Goal: Task Accomplishment & Management: Manage account settings

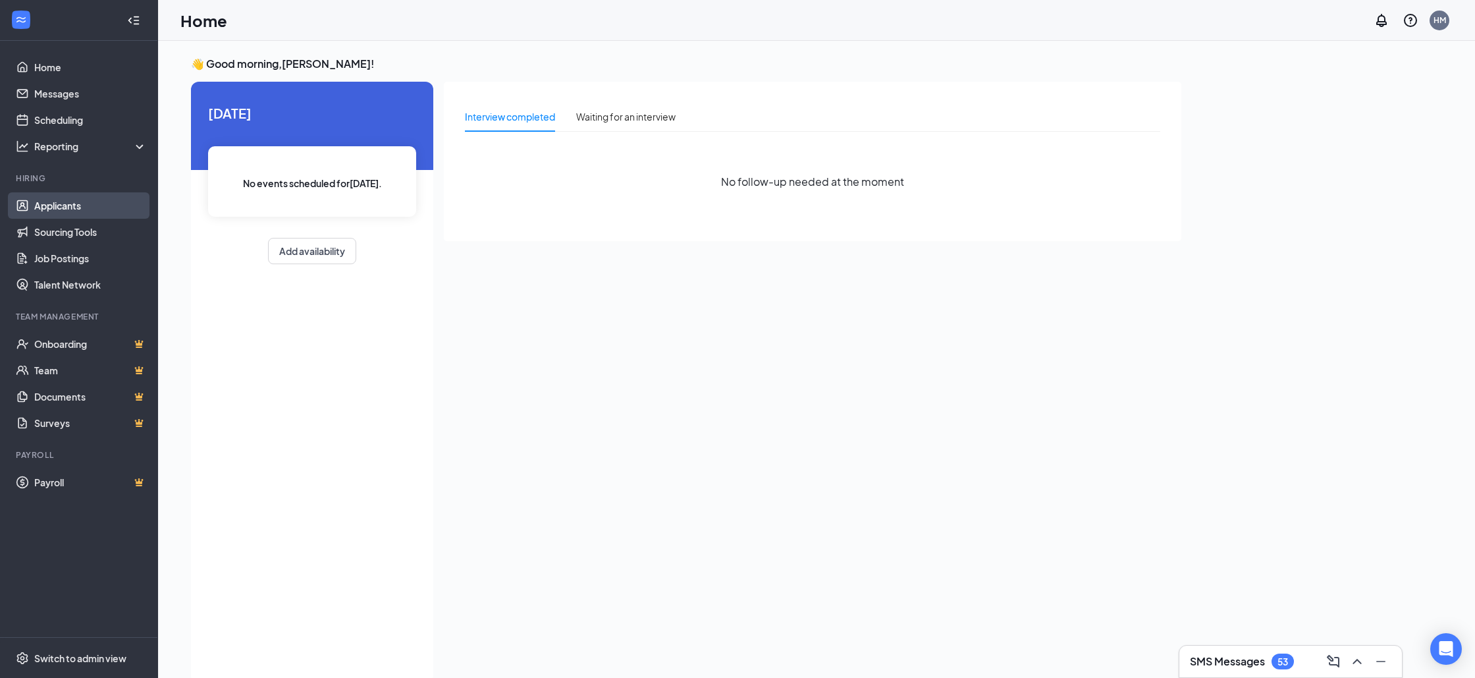
click at [77, 207] on link "Applicants" at bounding box center [90, 205] width 113 height 26
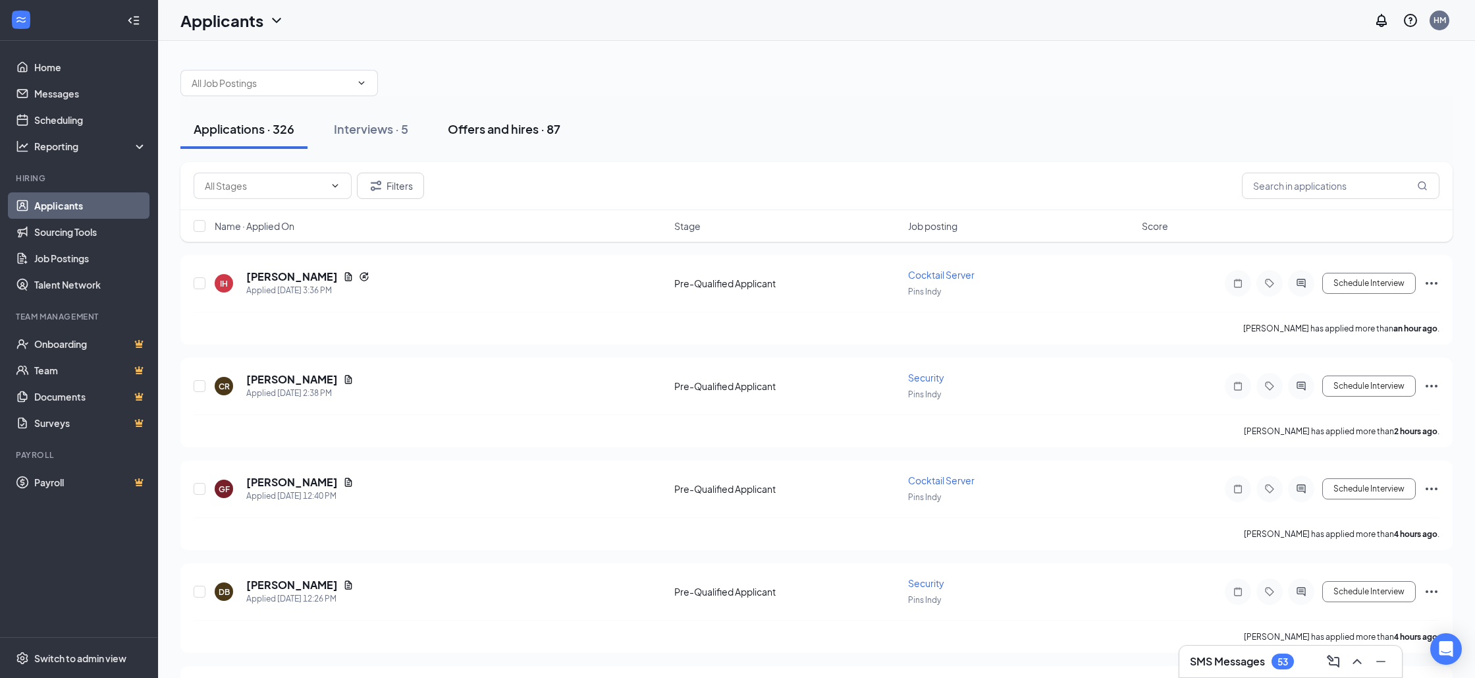
click at [468, 132] on div "Offers and hires · 87" at bounding box center [504, 129] width 113 height 16
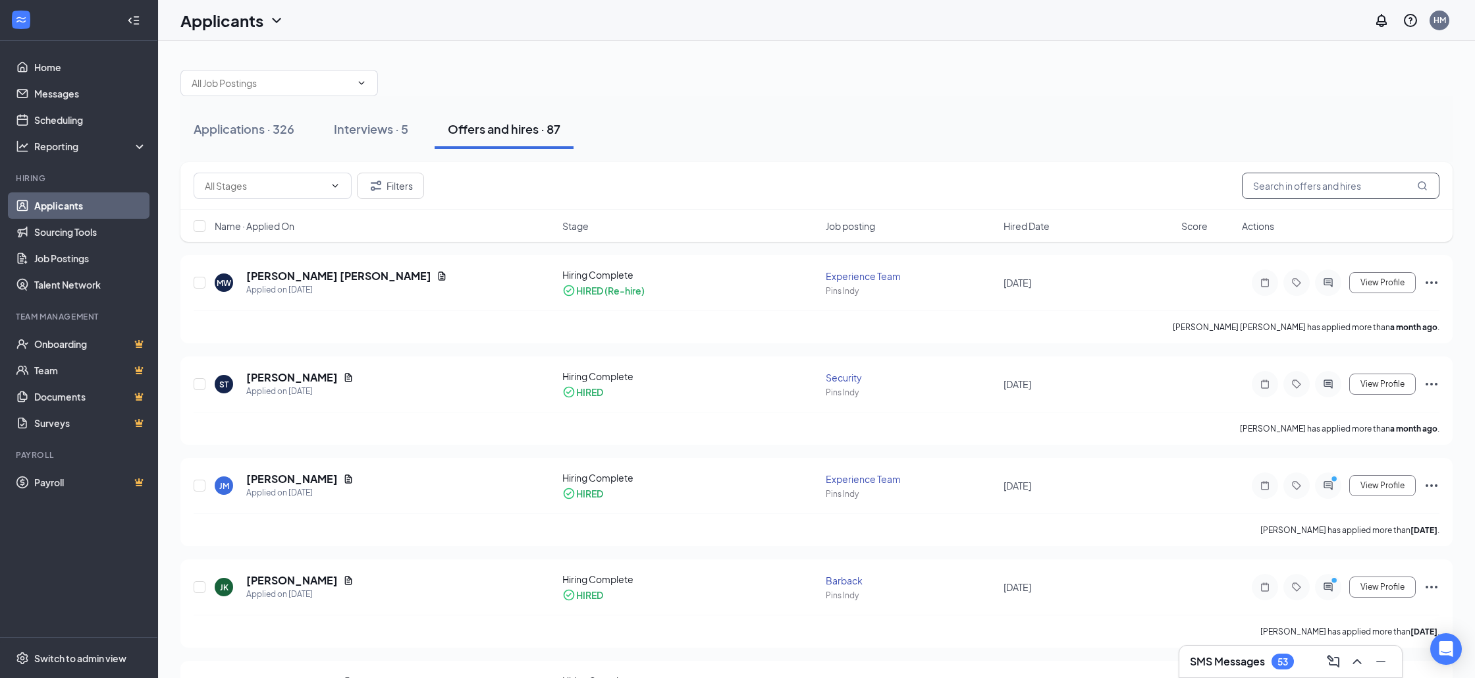
click at [1269, 190] on input "text" at bounding box center [1341, 186] width 198 height 26
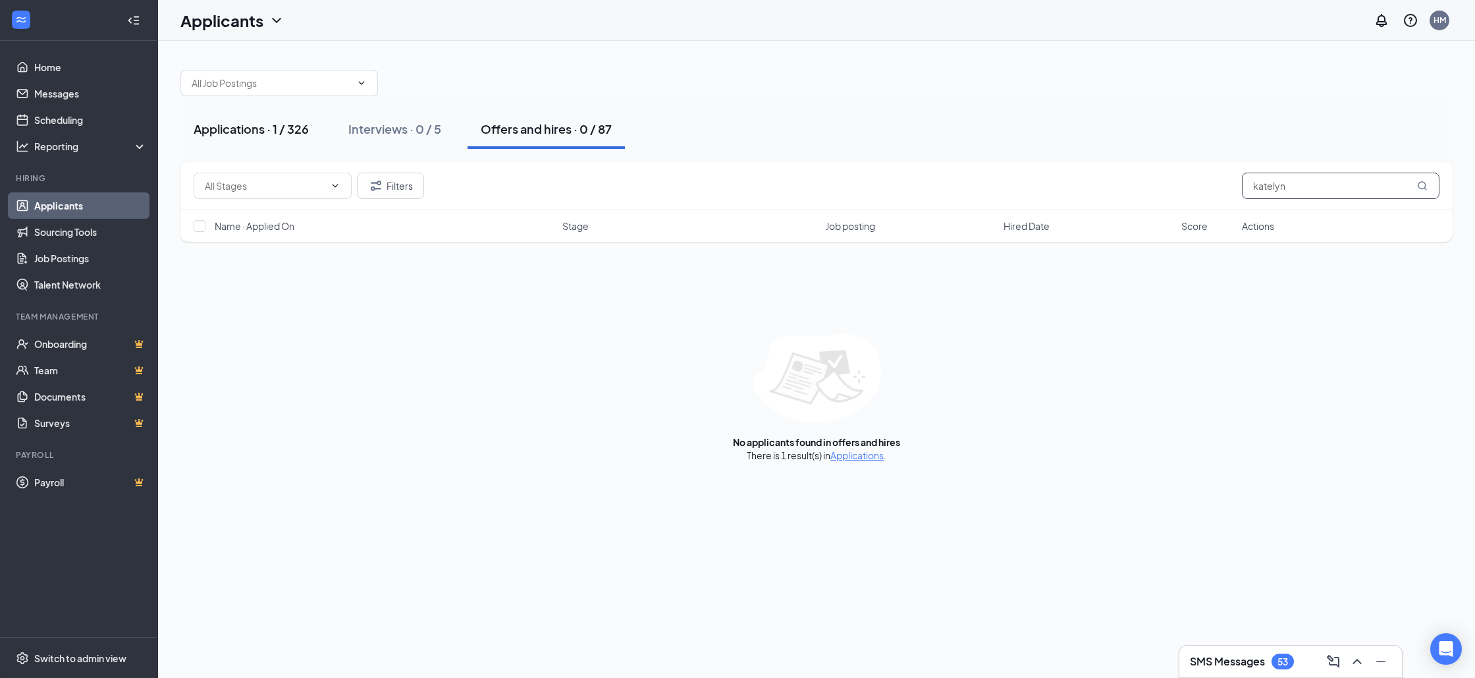
type input "katelyn"
click at [272, 131] on div "Applications · 1 / 326" at bounding box center [251, 129] width 115 height 16
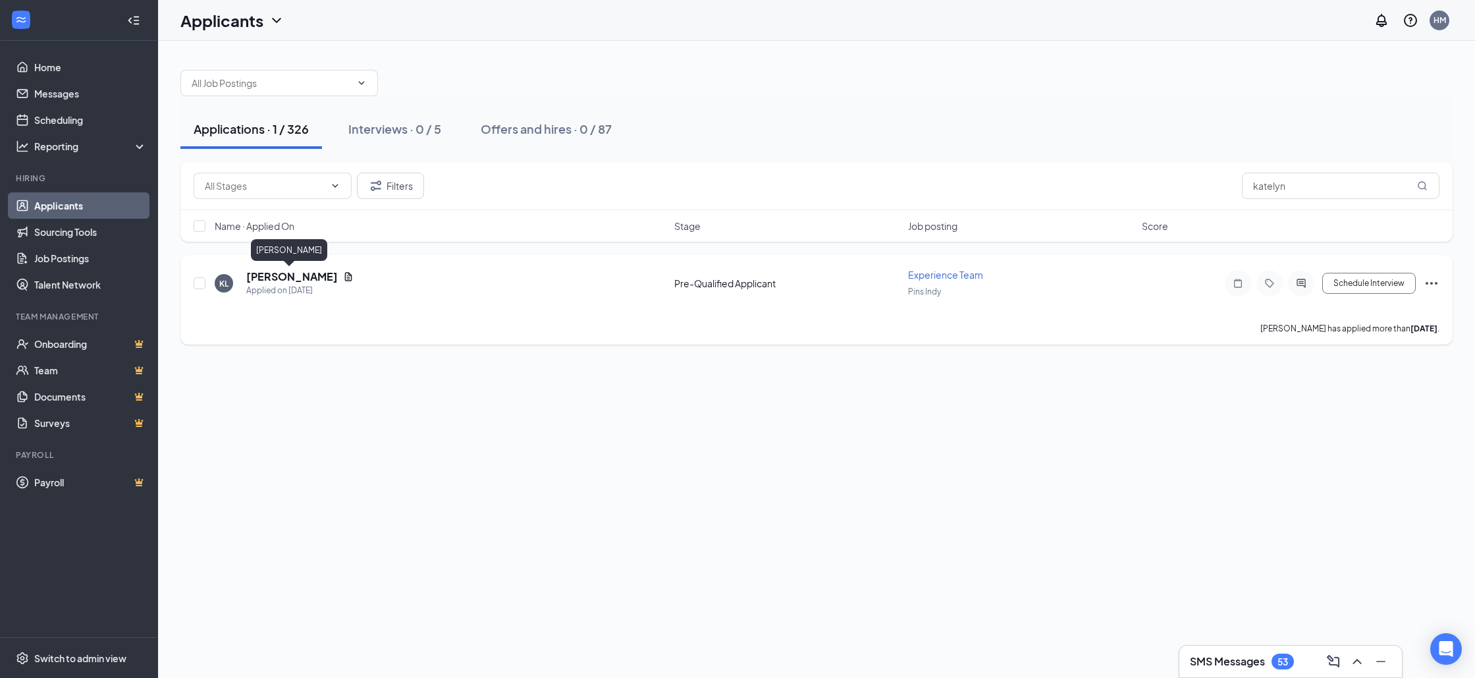
click at [262, 272] on h5 "[PERSON_NAME]" at bounding box center [292, 276] width 92 height 14
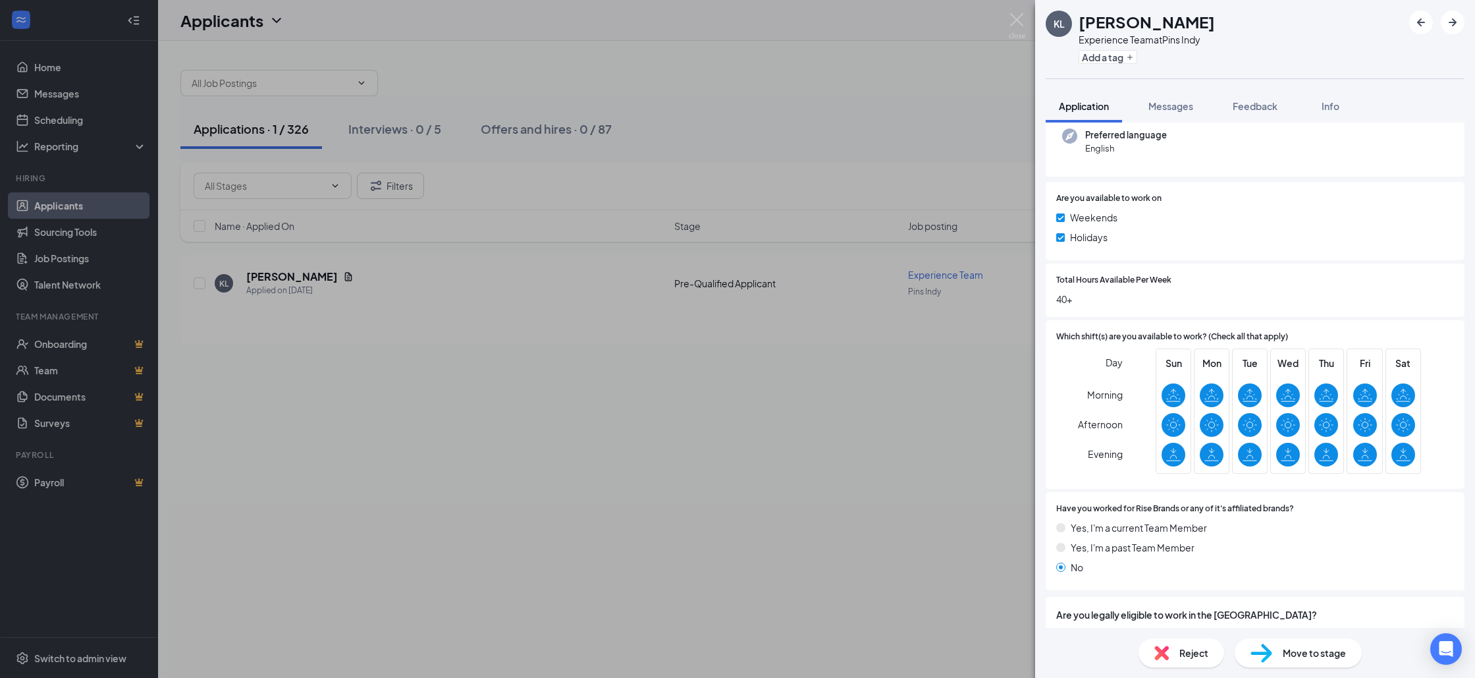
scroll to position [190, 0]
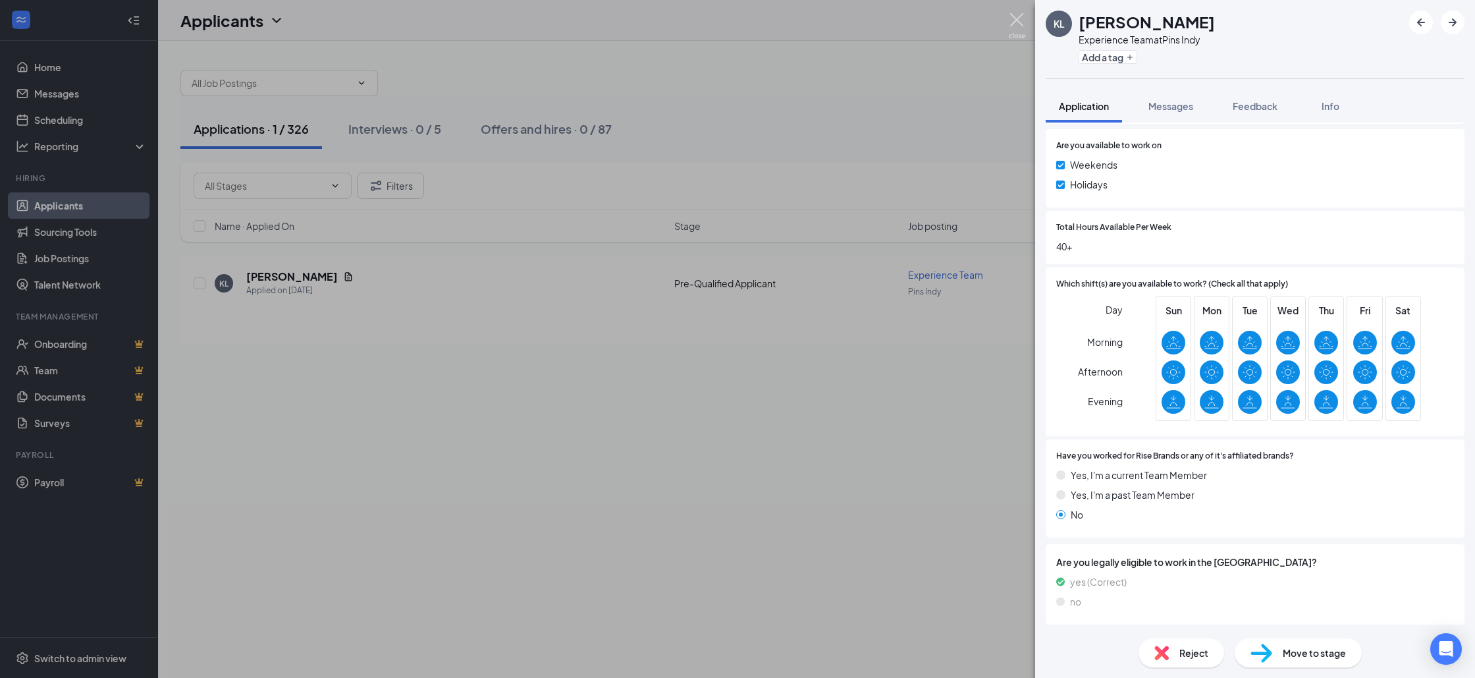
click at [1016, 32] on img at bounding box center [1017, 26] width 16 height 26
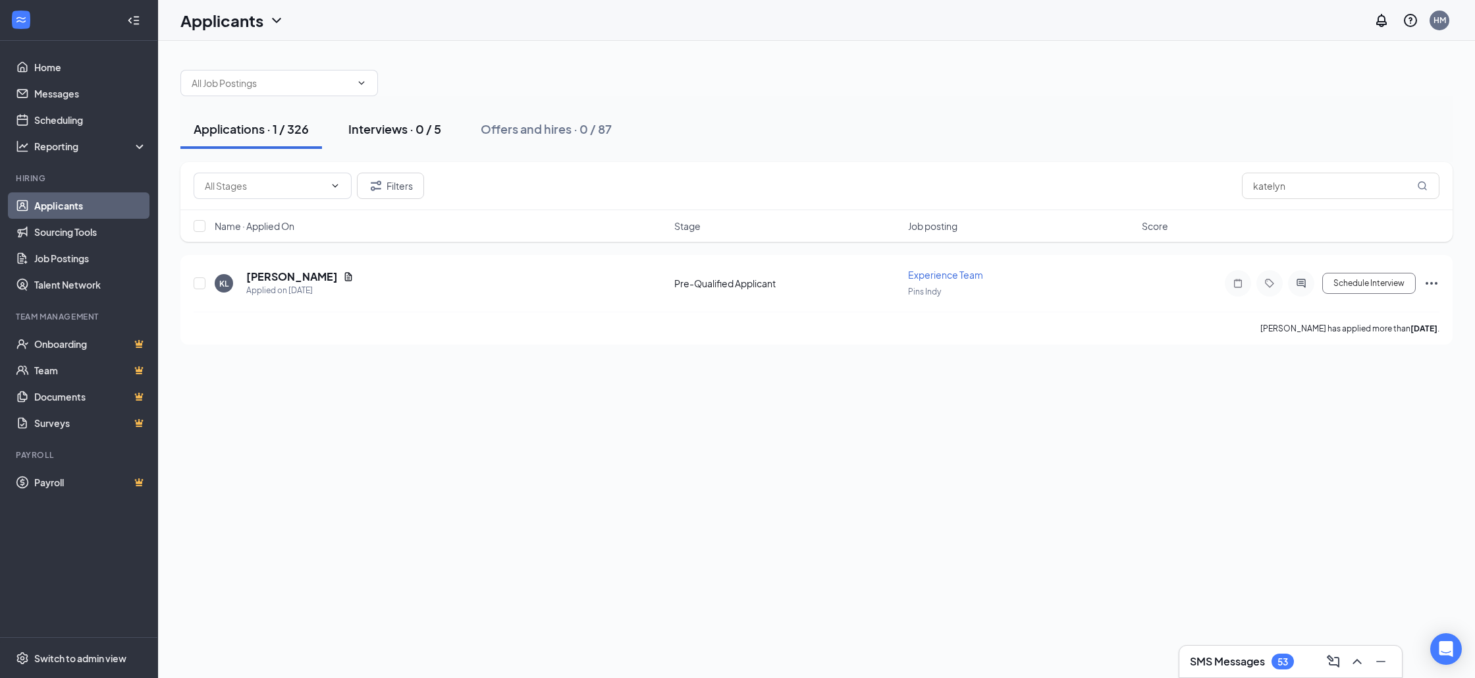
click at [404, 128] on div "Interviews · 0 / 5" at bounding box center [394, 129] width 93 height 16
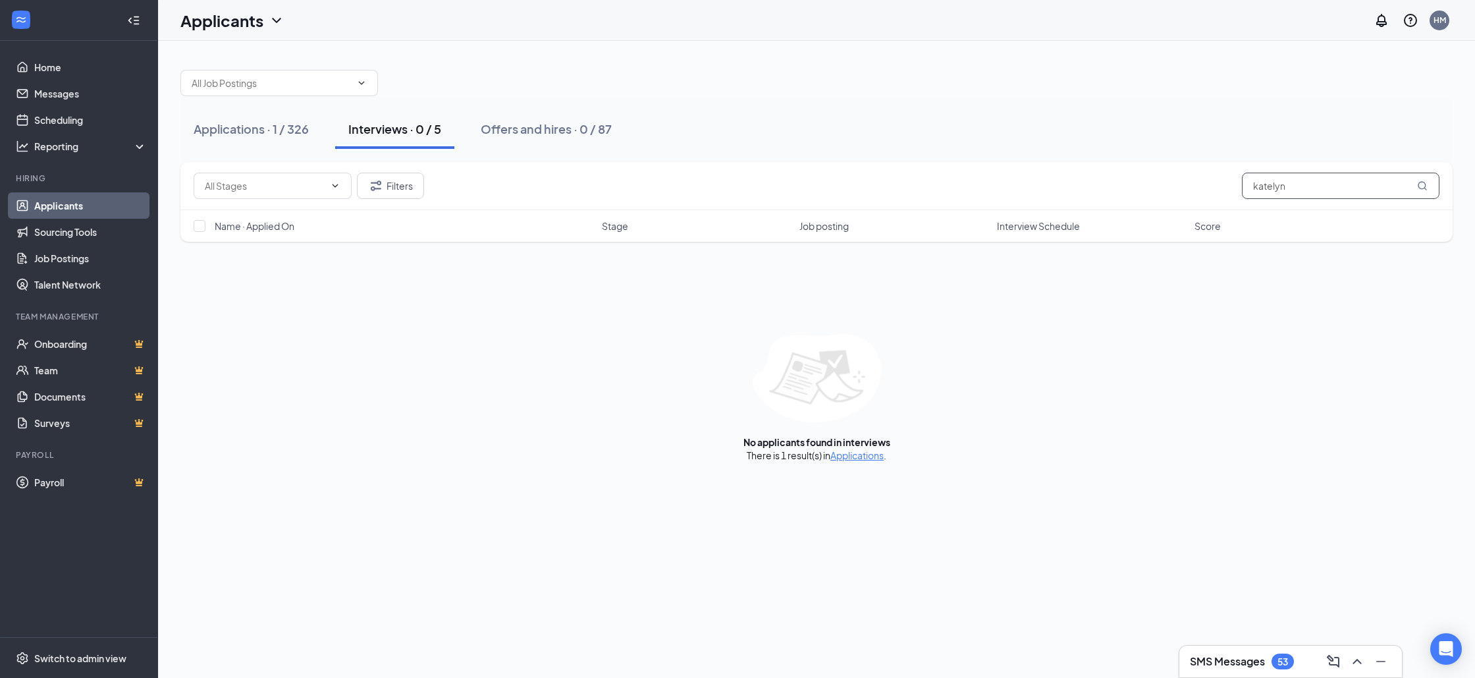
drag, startPoint x: 1335, startPoint y: 171, endPoint x: 1332, endPoint y: 178, distance: 7.7
click at [1335, 173] on div "Filters katelyn" at bounding box center [816, 186] width 1273 height 48
click at [1332, 179] on input "katelyn" at bounding box center [1341, 186] width 198 height 26
type input "k"
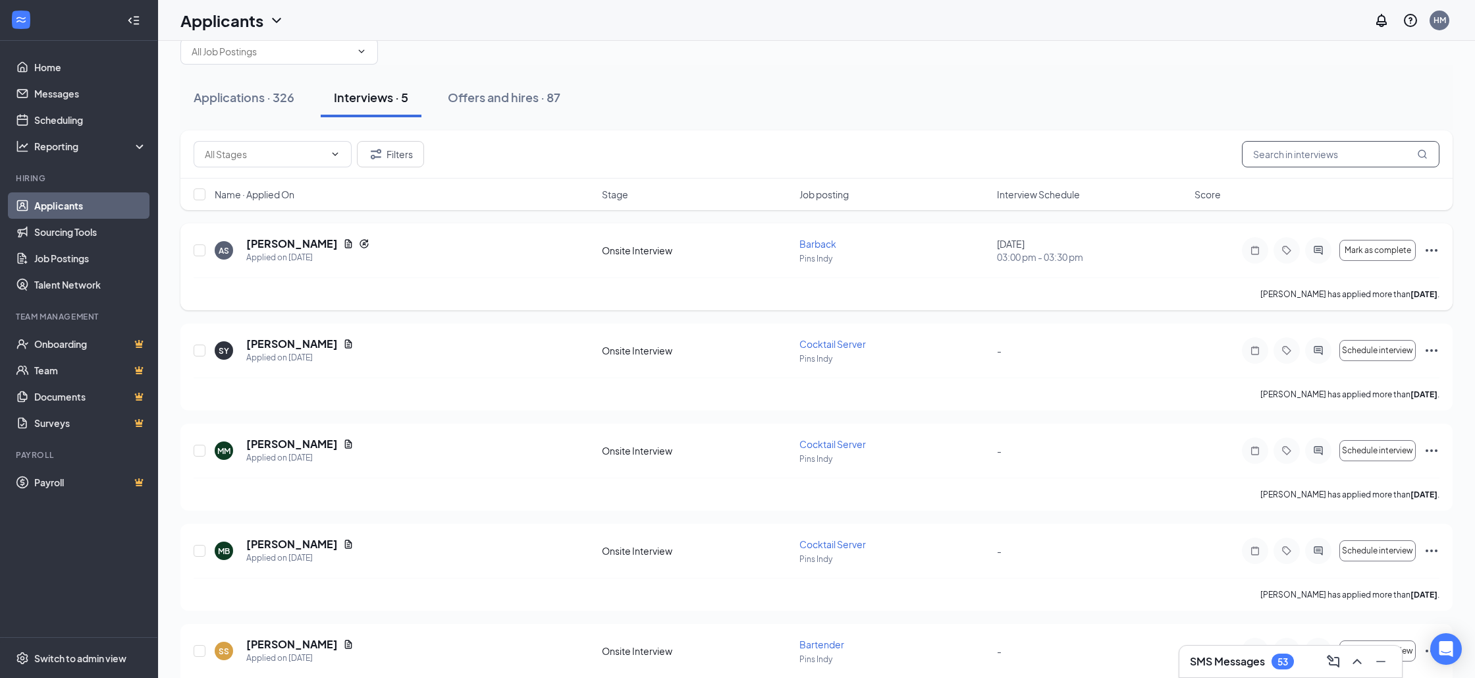
scroll to position [80, 0]
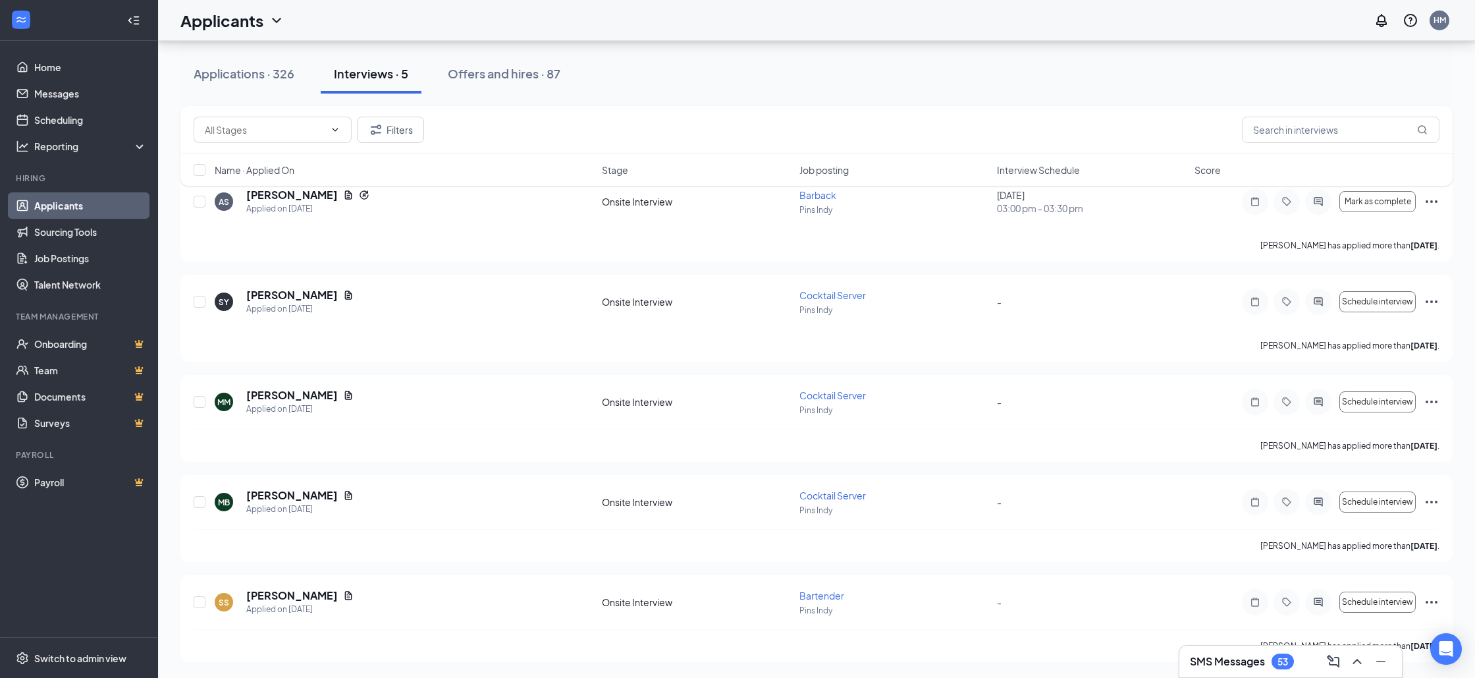
click at [259, 83] on button "Applications · 326" at bounding box center [243, 74] width 127 height 40
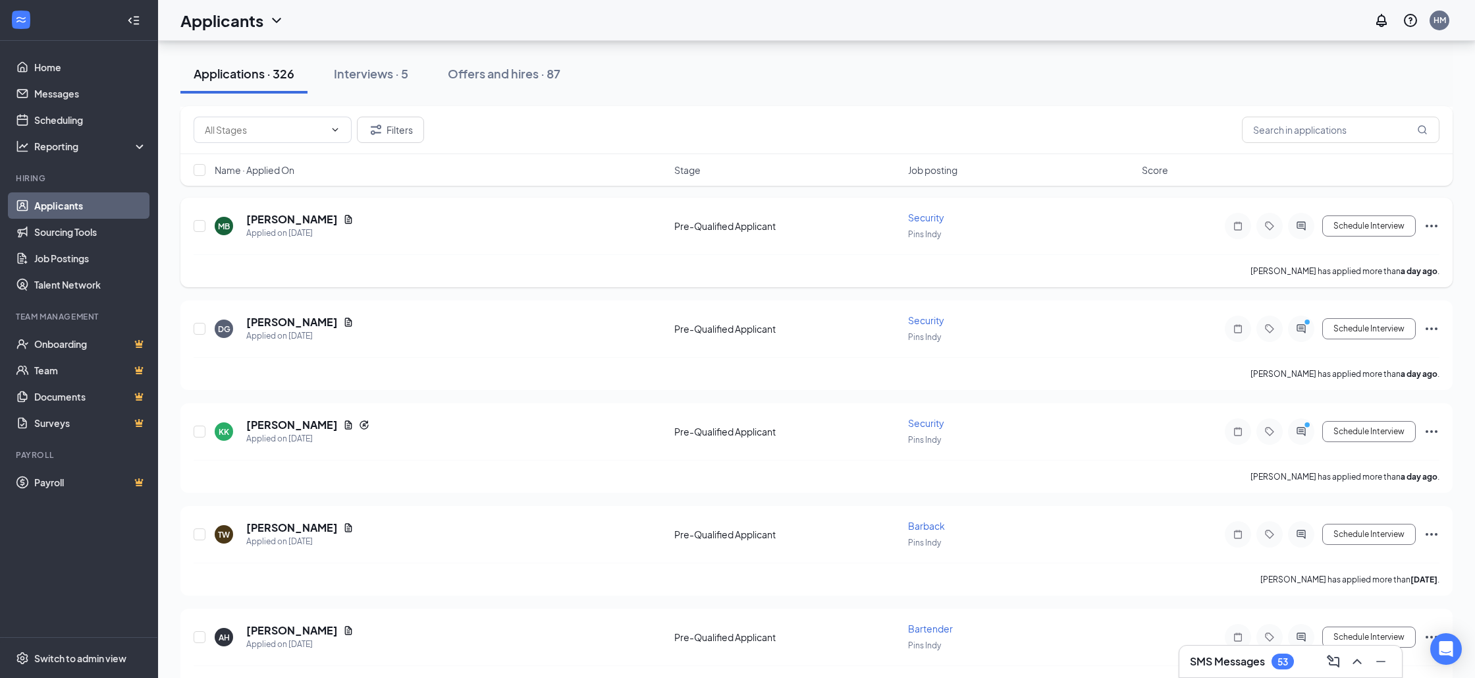
scroll to position [2427, 0]
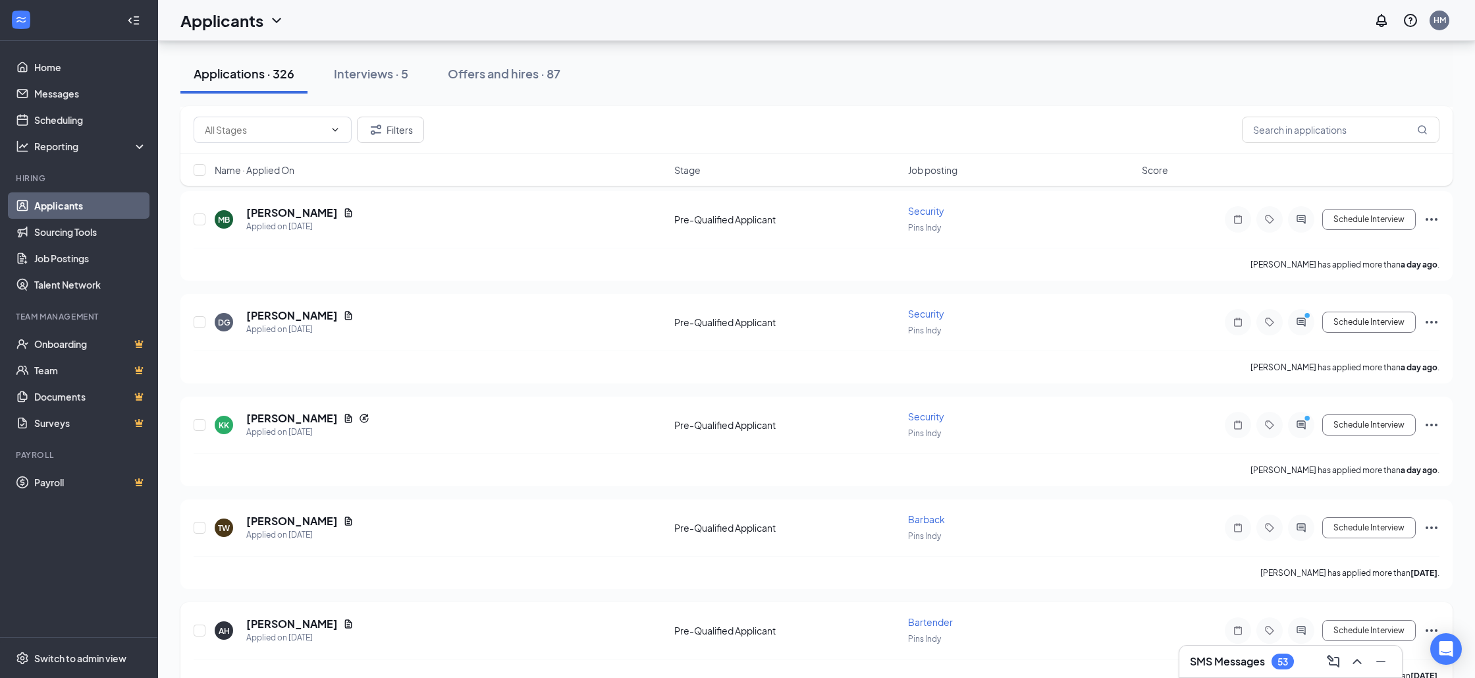
click at [934, 616] on span "Bartender" at bounding box center [930, 622] width 45 height 12
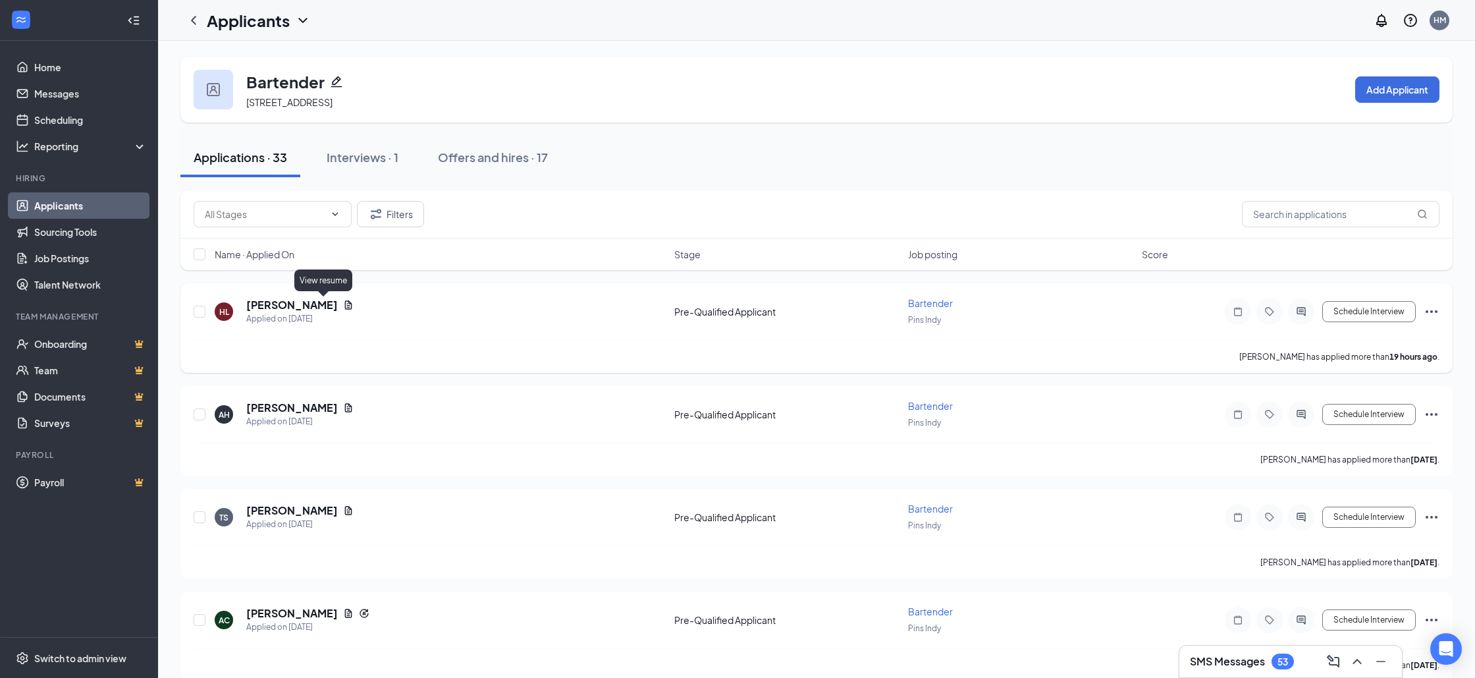
click at [343, 304] on icon "Document" at bounding box center [348, 305] width 11 height 11
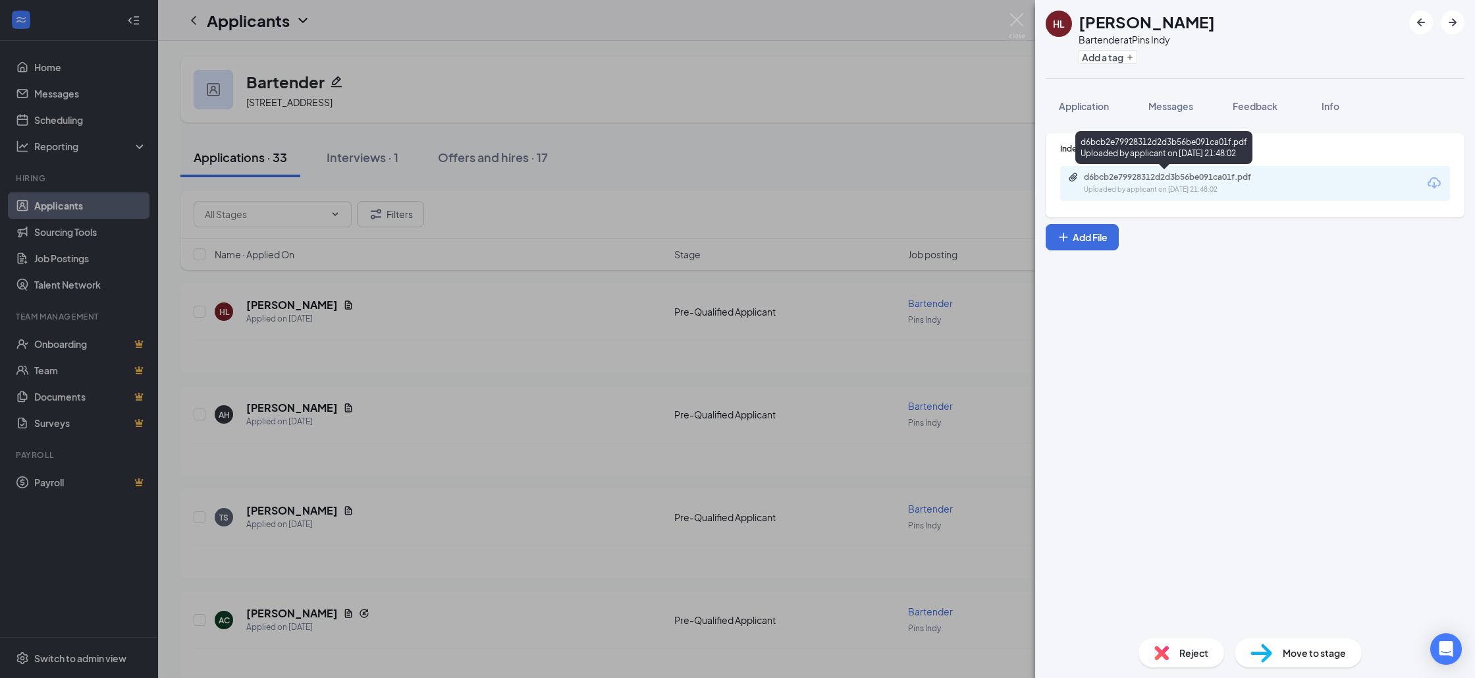
click at [1149, 177] on div "d6bcb2e79928312d2d3b56be091ca01f.pdf" at bounding box center [1176, 177] width 184 height 11
click at [364, 161] on div "HL [PERSON_NAME] Bartender at Pins Indy Add a tag Application Messages Feedback…" at bounding box center [737, 339] width 1475 height 678
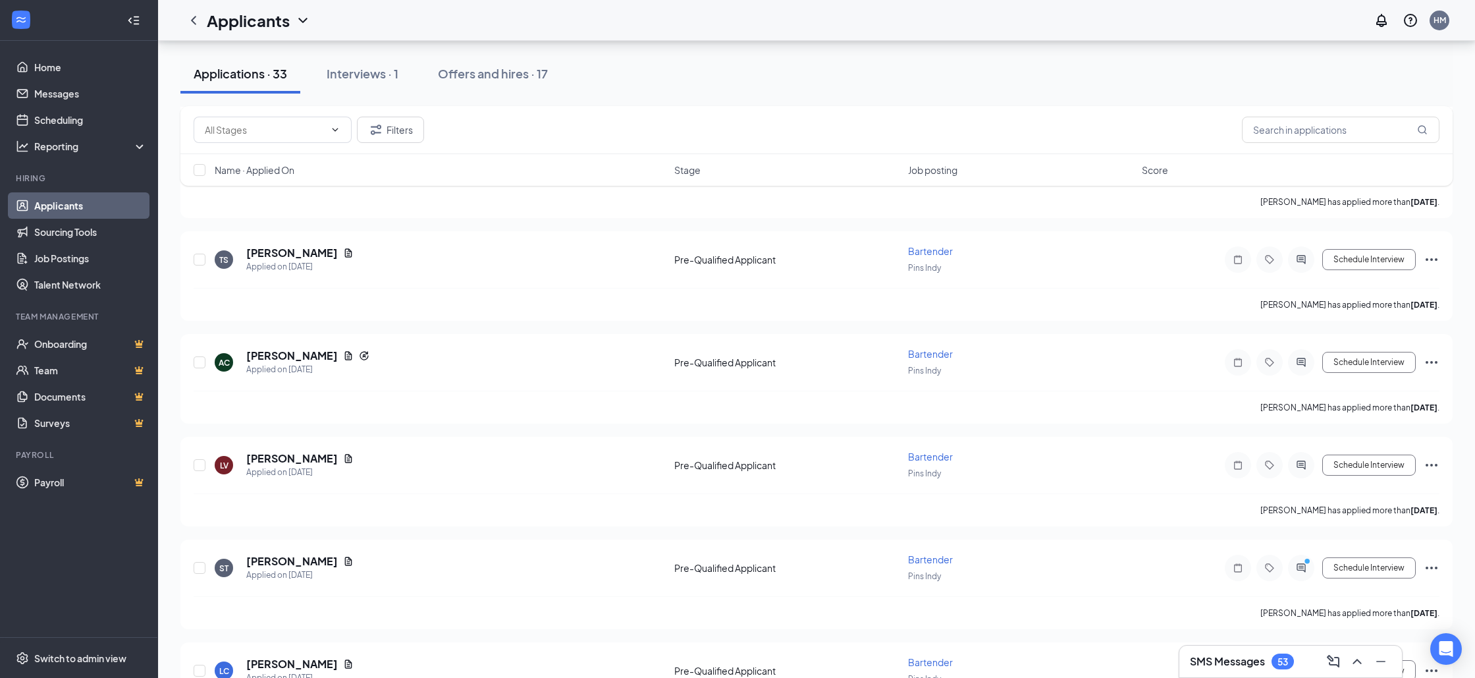
scroll to position [154, 0]
click at [365, 78] on div "Interviews · 1" at bounding box center [363, 73] width 72 height 16
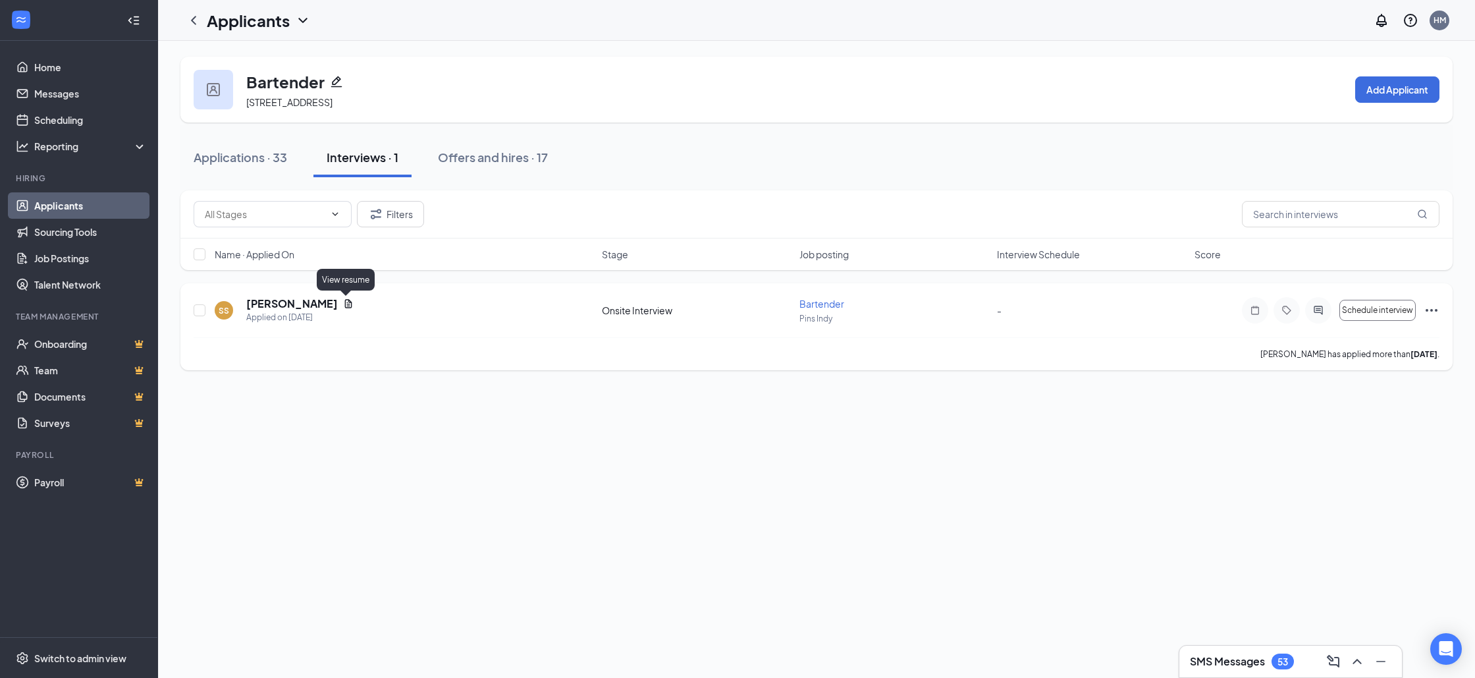
click at [343, 306] on icon "Document" at bounding box center [348, 303] width 11 height 11
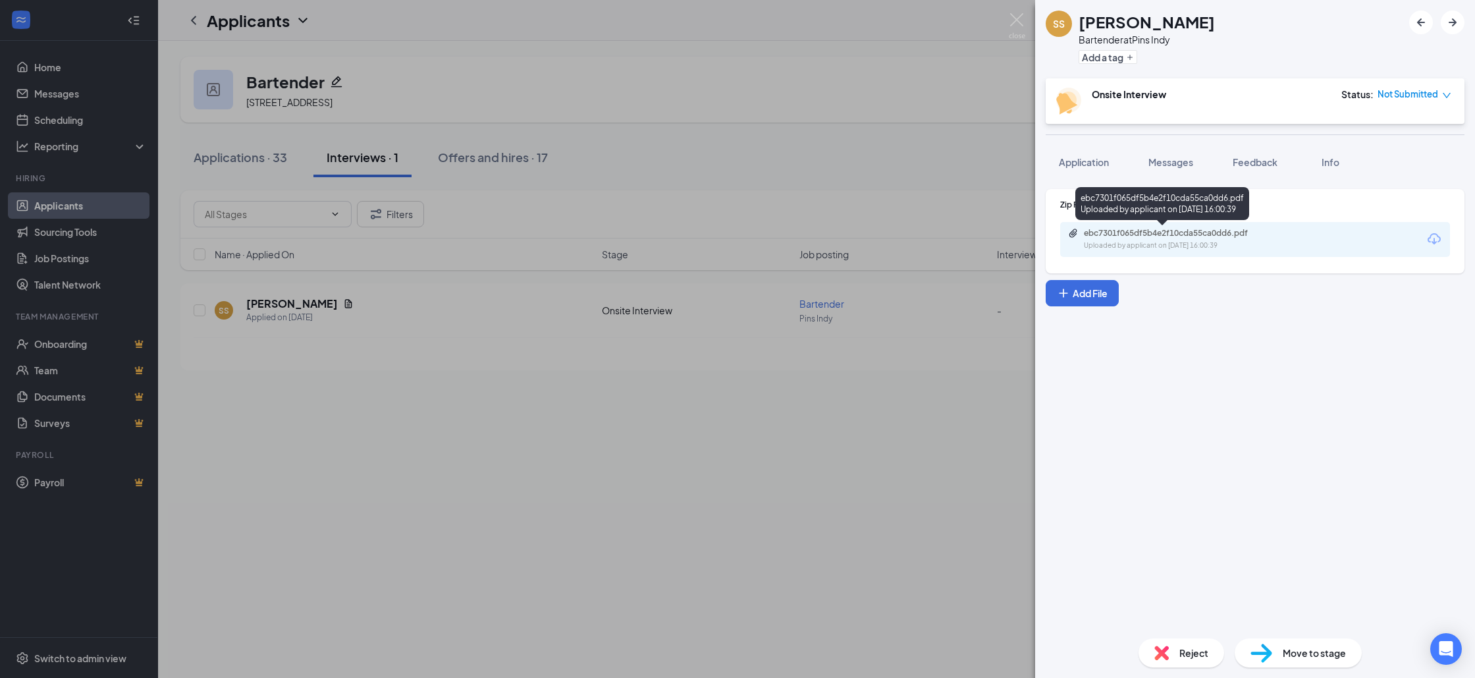
click at [1129, 231] on div "ebc7301f065df5b4e2f10cda55ca0dd6.pdf" at bounding box center [1176, 233] width 184 height 11
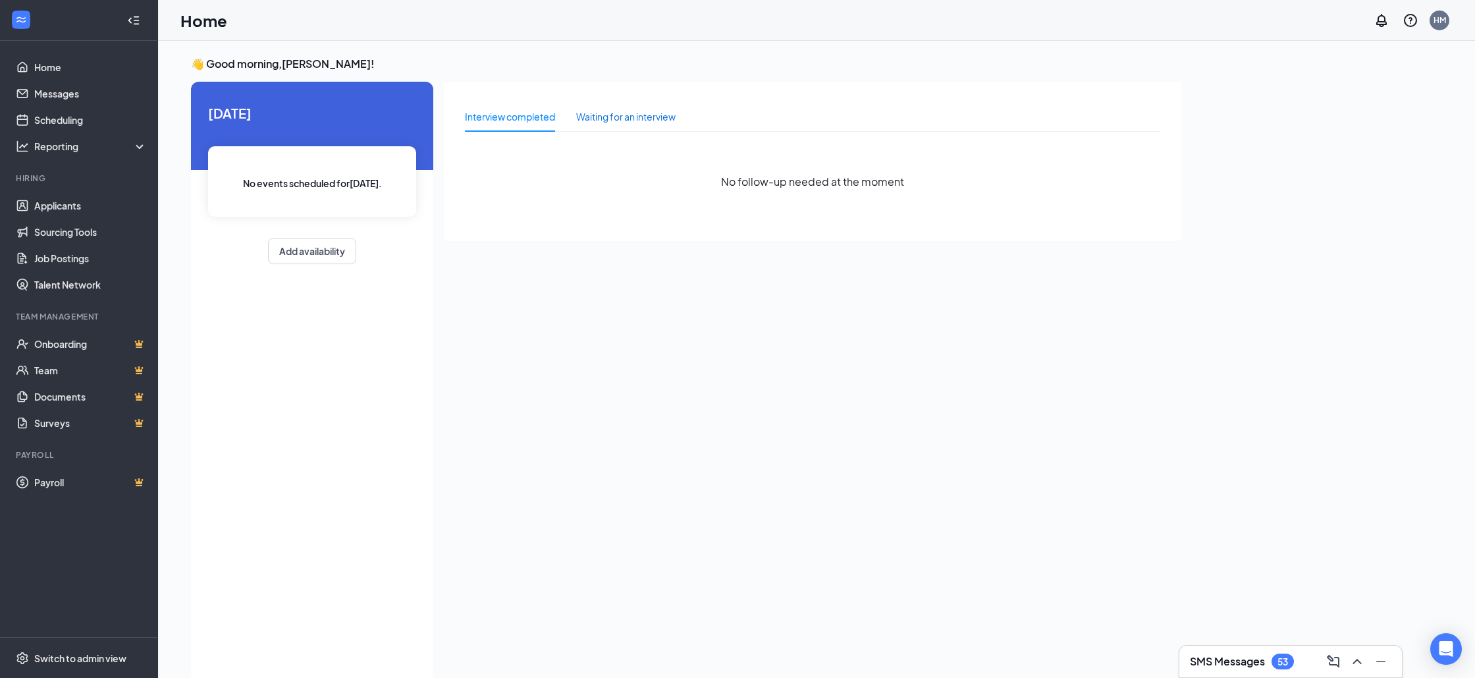
click at [589, 120] on div "Waiting for an interview" at bounding box center [625, 116] width 99 height 14
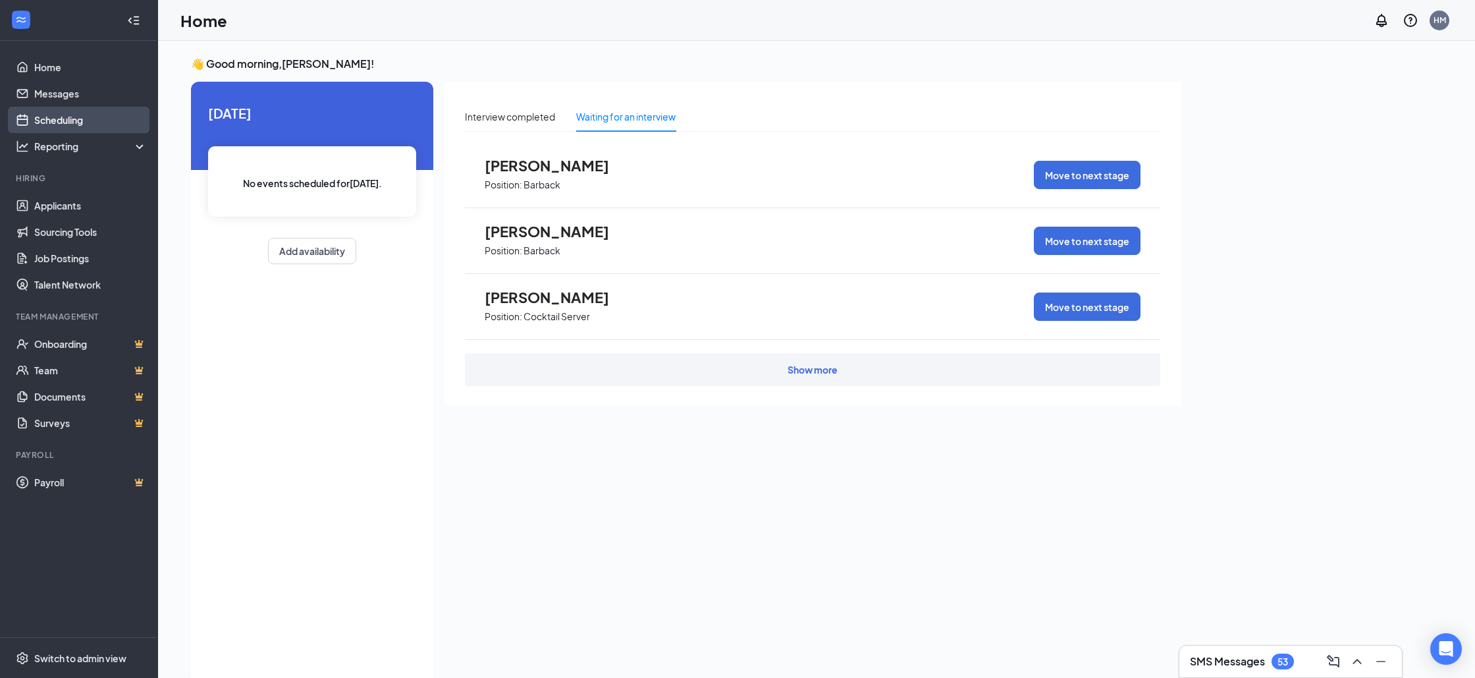
click at [74, 117] on link "Scheduling" at bounding box center [90, 120] width 113 height 26
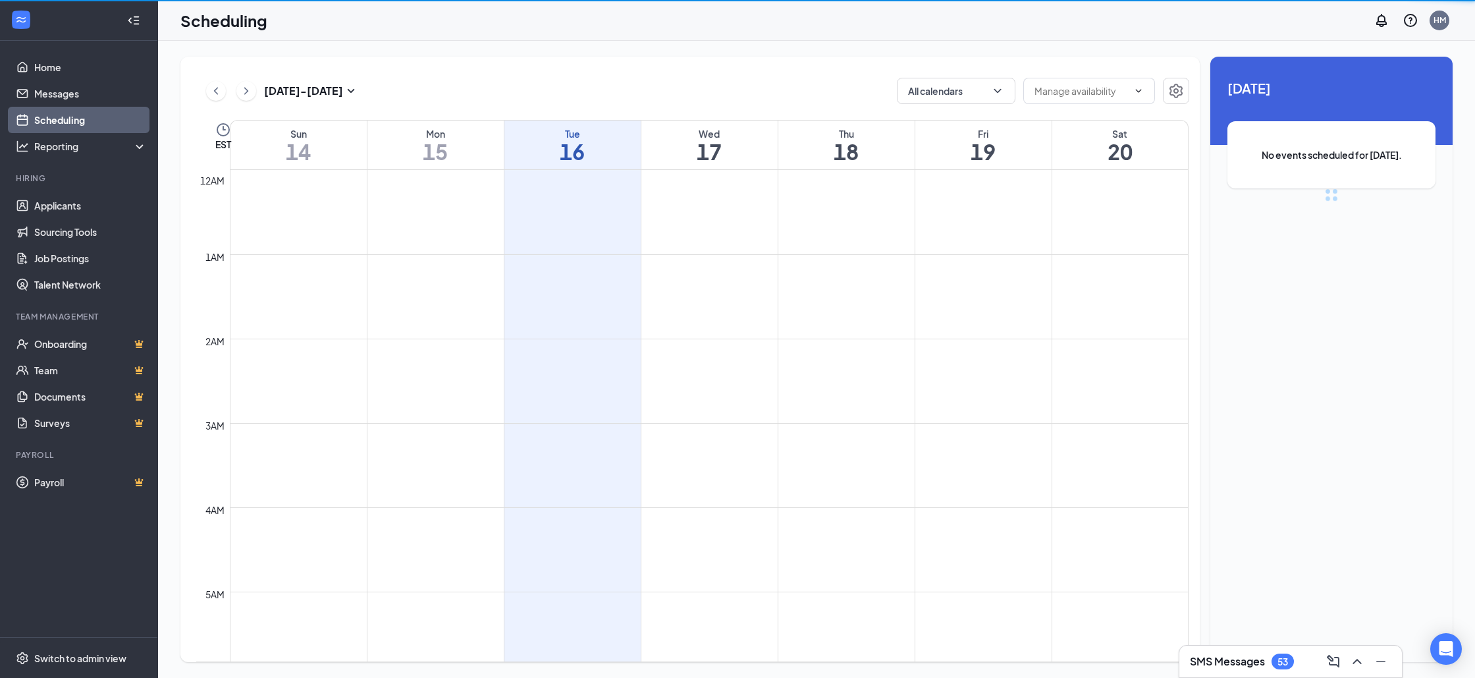
scroll to position [647, 0]
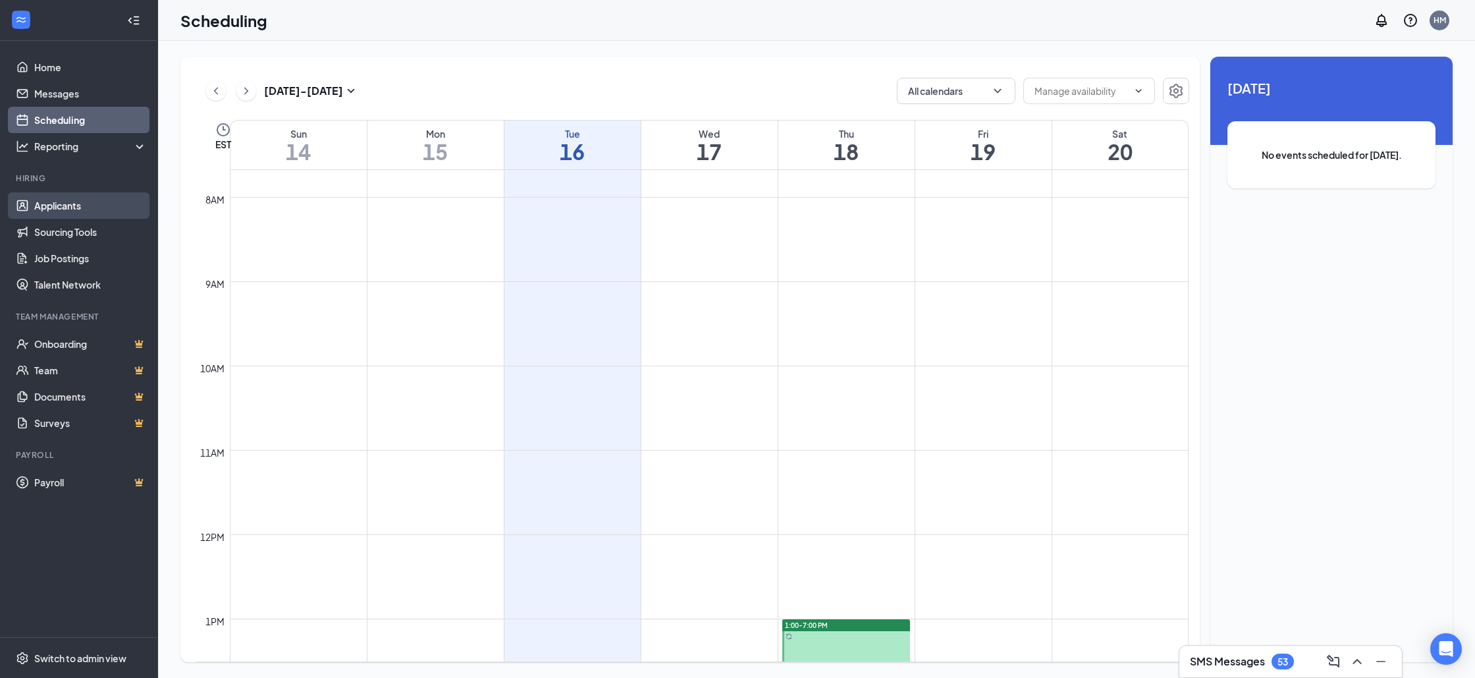
click at [57, 204] on link "Applicants" at bounding box center [90, 205] width 113 height 26
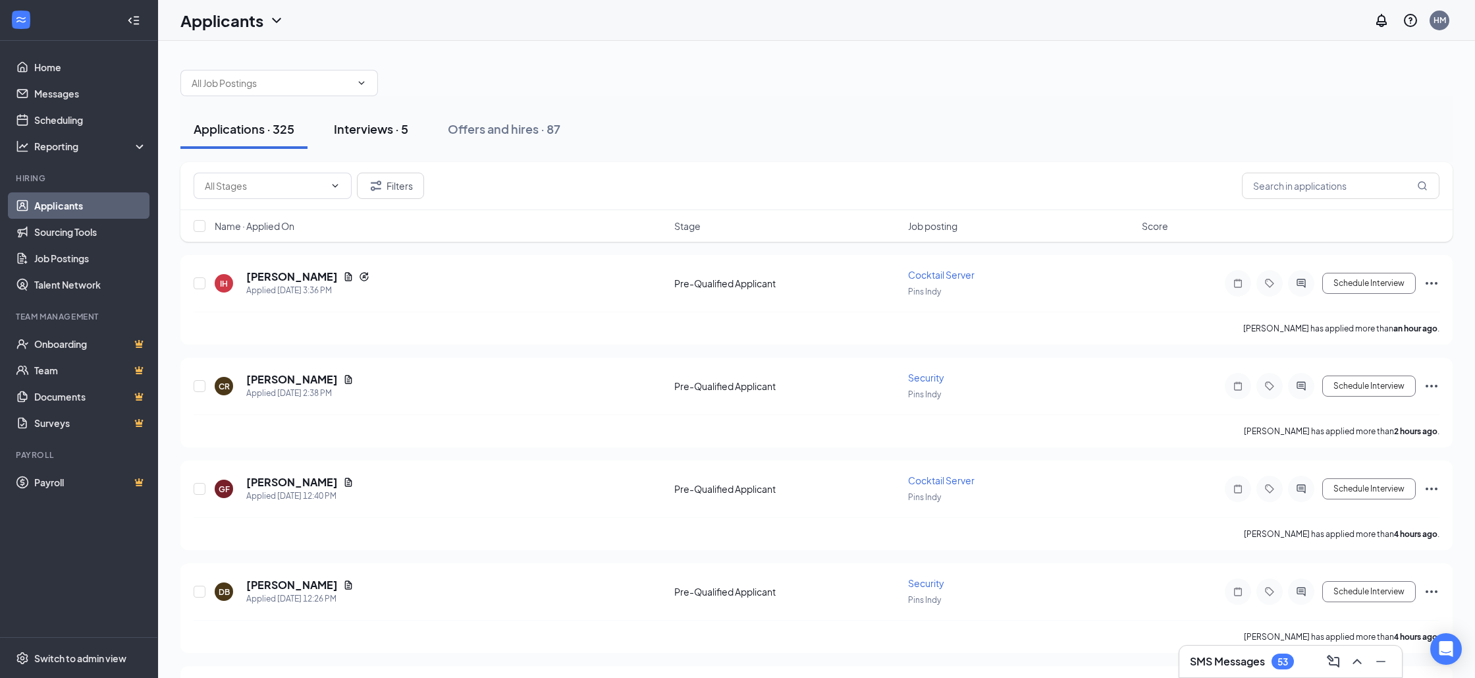
click at [367, 137] on button "Interviews · 5" at bounding box center [371, 129] width 101 height 40
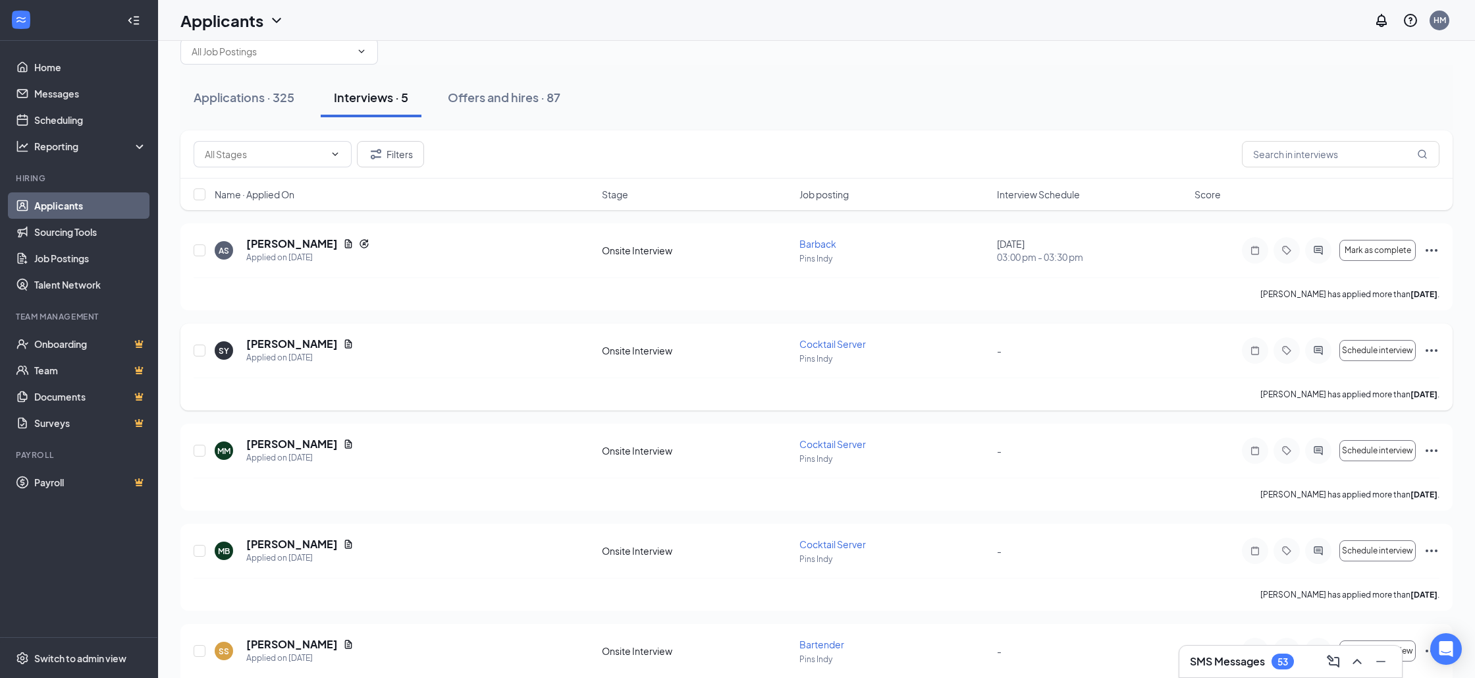
scroll to position [38, 0]
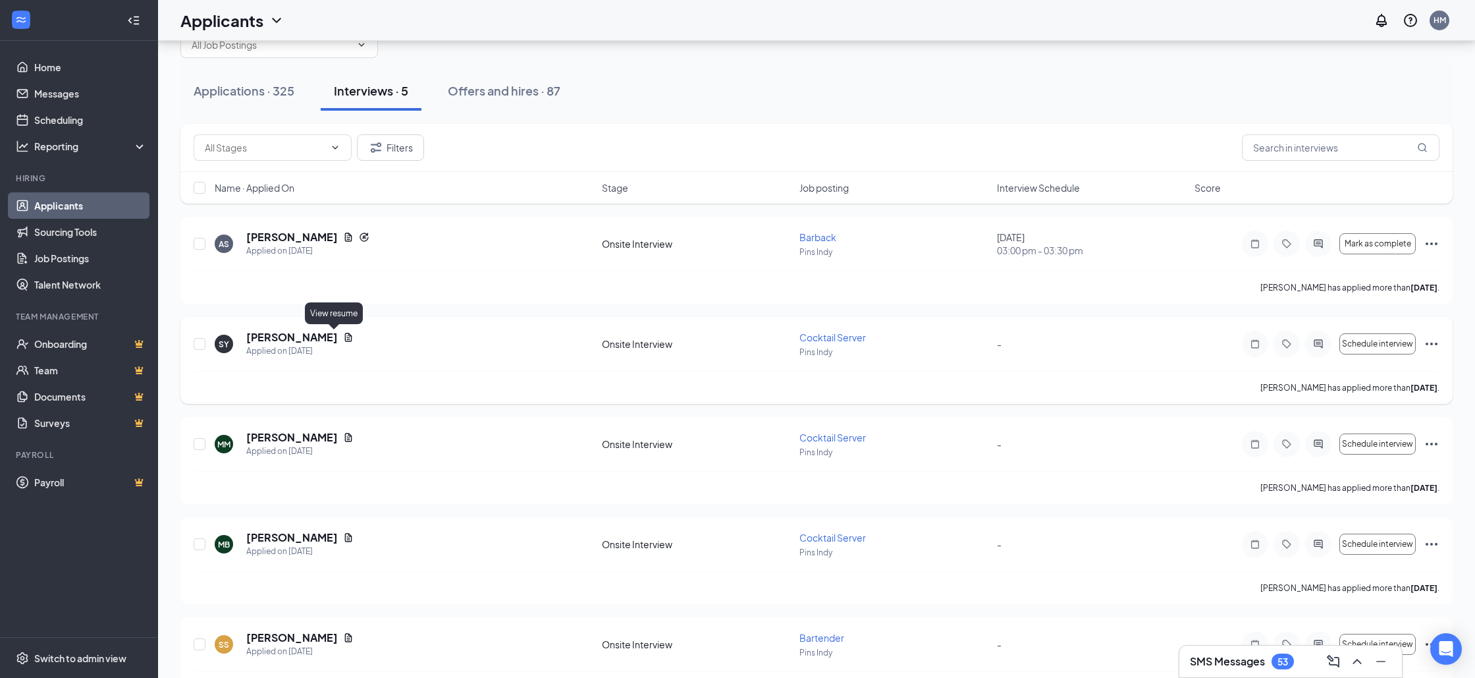
click at [343, 335] on icon "Document" at bounding box center [348, 337] width 11 height 11
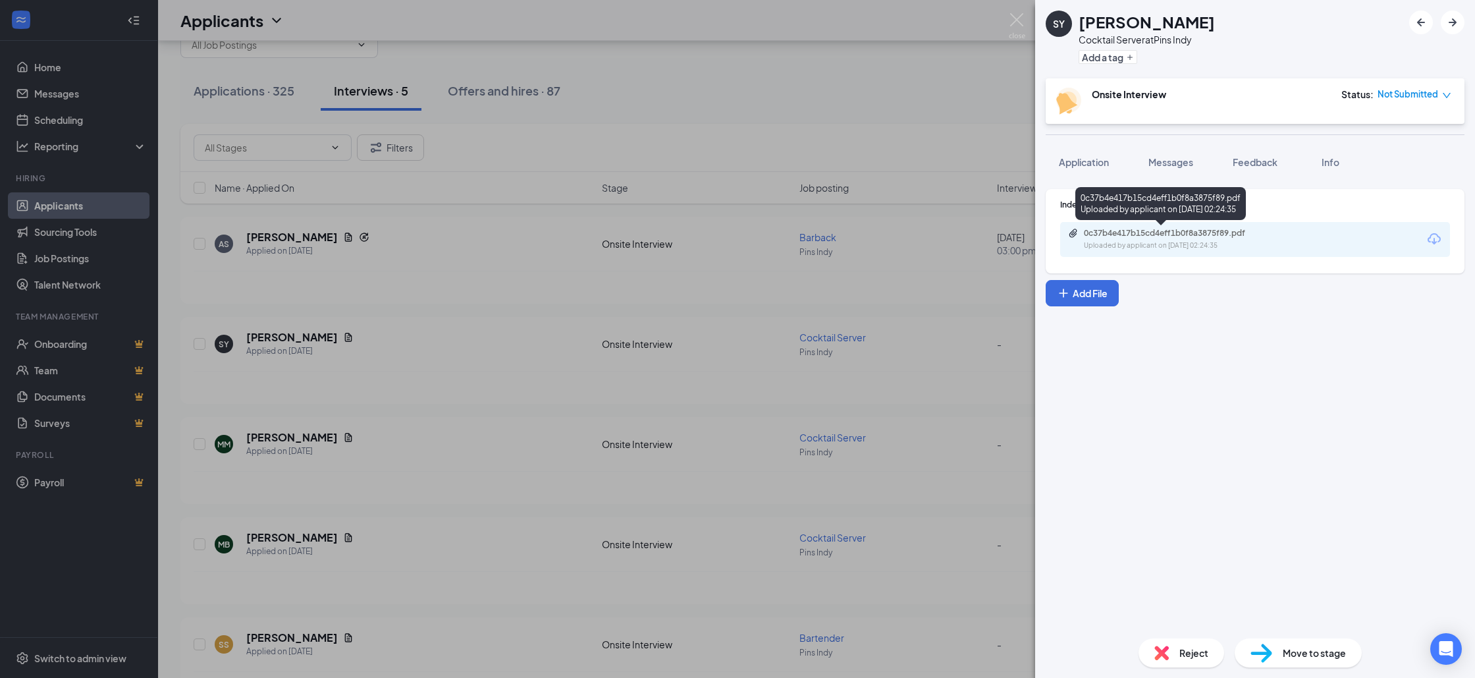
click at [1163, 236] on div "0c37b4e417b15cd4eff1b0f8a3875f89.pdf" at bounding box center [1176, 233] width 184 height 11
click at [527, 299] on div "SY [PERSON_NAME] Cocktail Server at Pins Indy Add a tag Onsite Interview Status…" at bounding box center [737, 339] width 1475 height 678
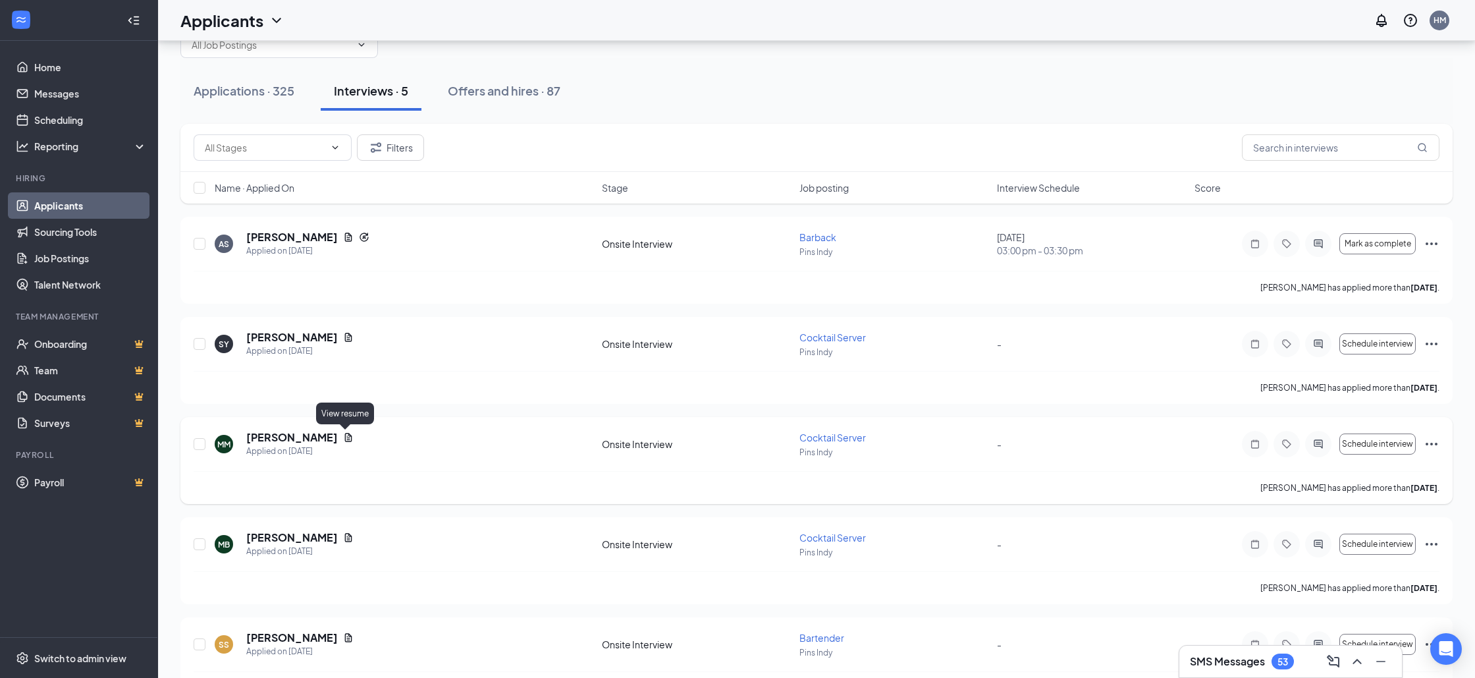
click at [346, 435] on icon "Document" at bounding box center [348, 437] width 7 height 9
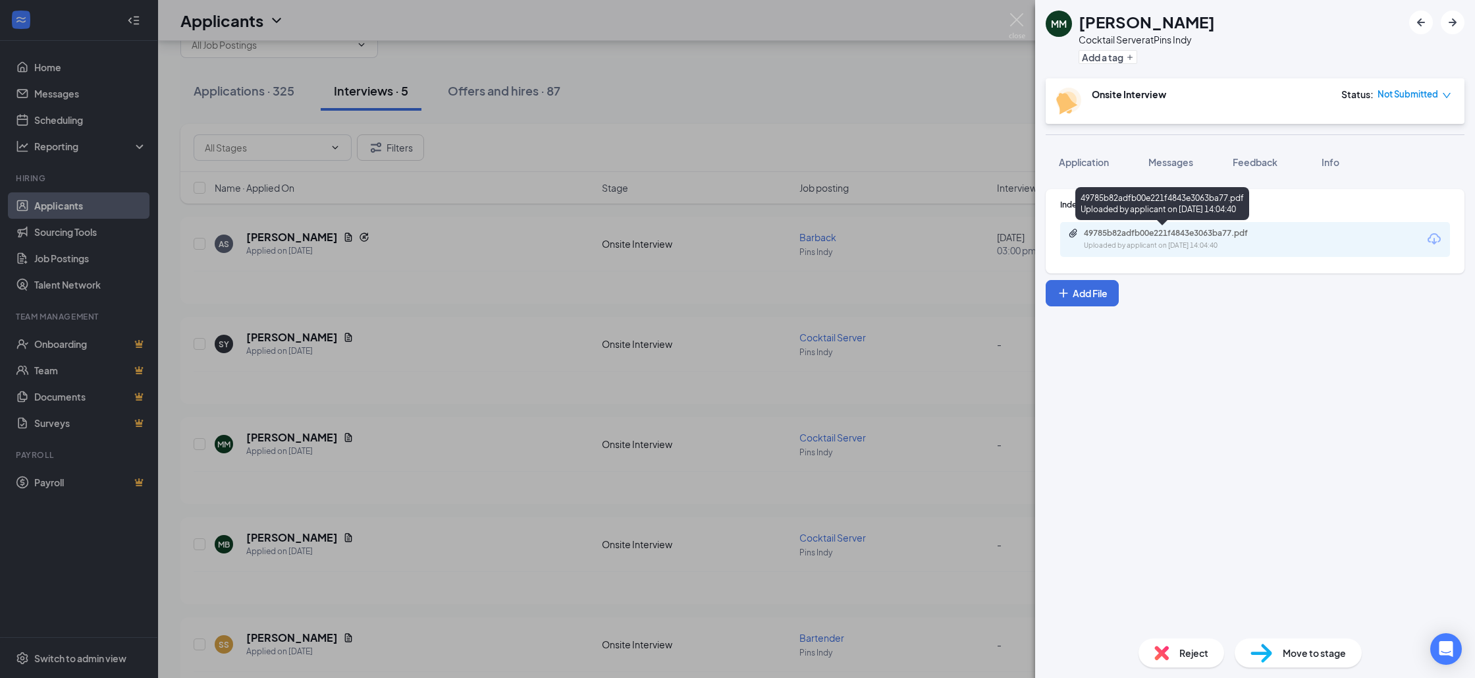
click at [1178, 238] on div "49785b82adfb00e221f4843e3063ba77.pdf" at bounding box center [1176, 233] width 184 height 11
click at [1010, 24] on img at bounding box center [1017, 26] width 16 height 26
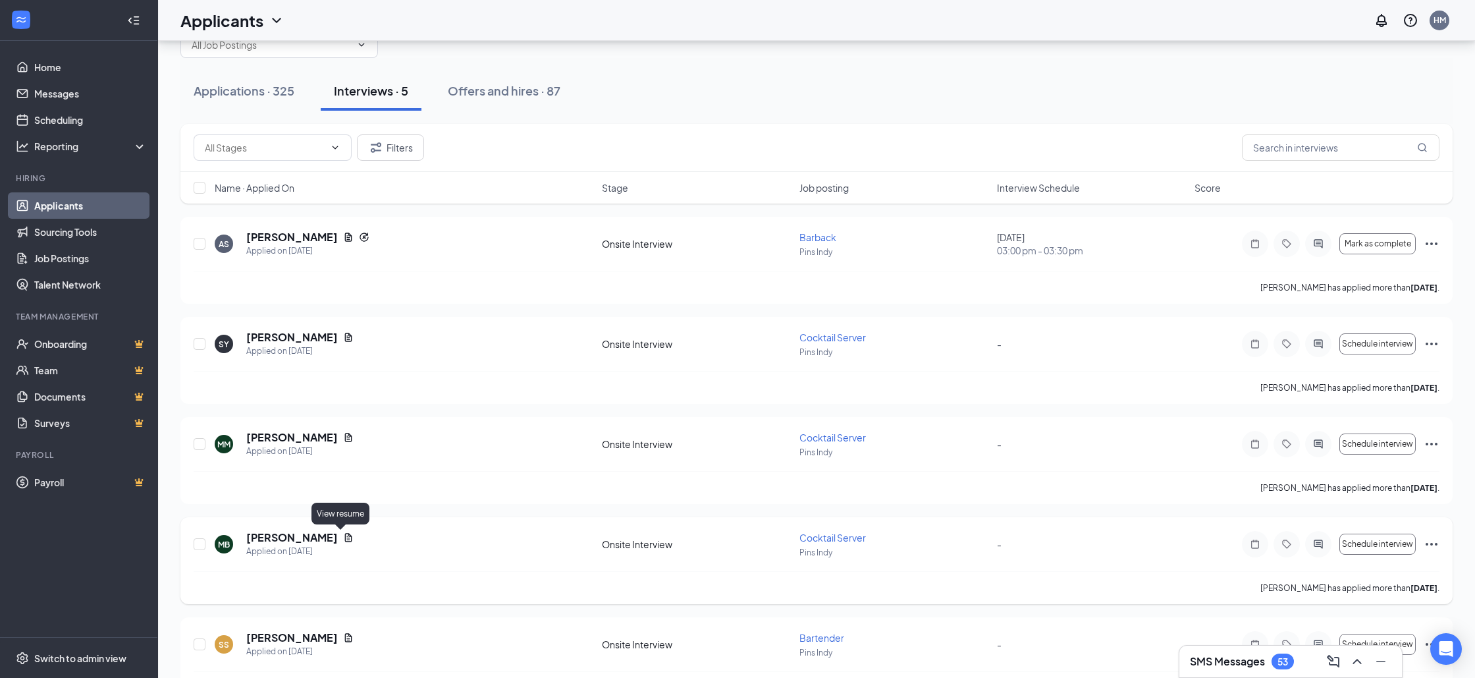
click at [345, 541] on icon "Document" at bounding box center [348, 537] width 7 height 9
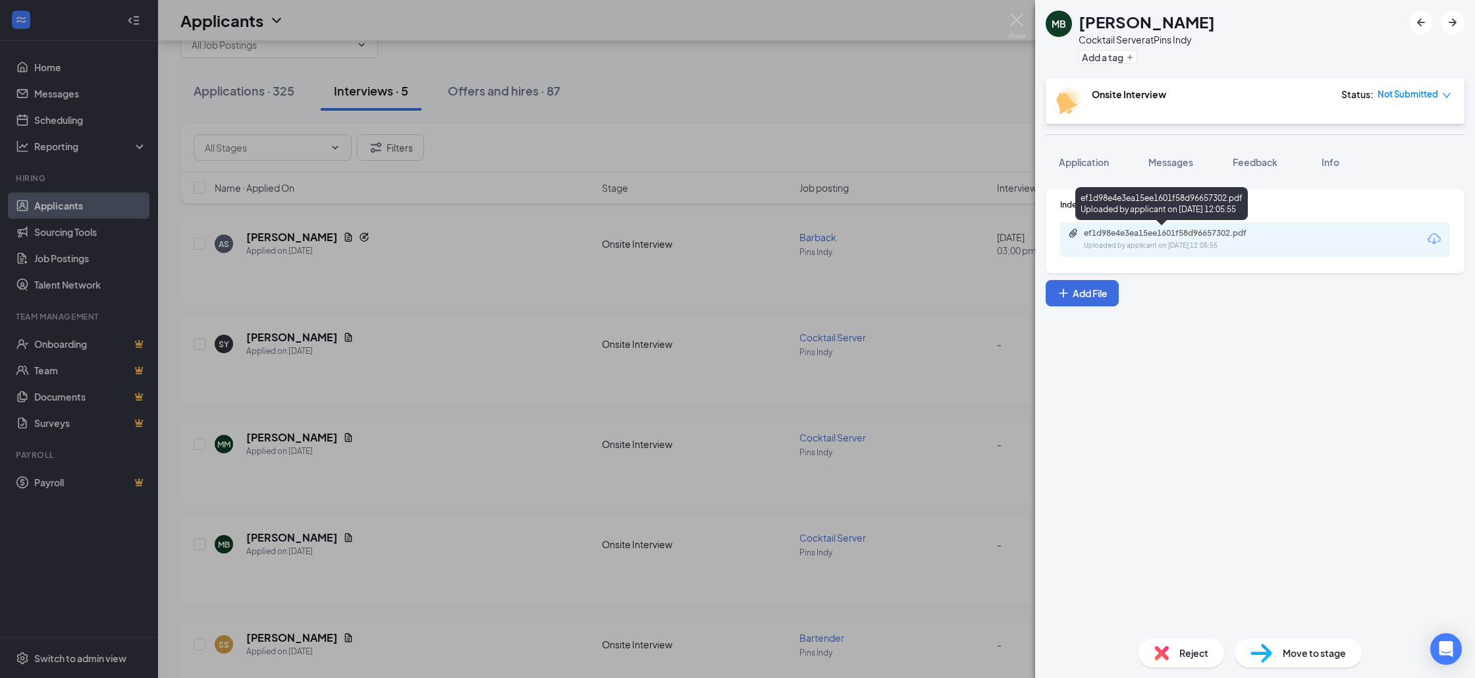
click at [1173, 235] on div "ef1d98e4e3ea15ee1601f58d96657302.pdf" at bounding box center [1176, 233] width 184 height 11
click at [1012, 22] on img at bounding box center [1017, 26] width 16 height 26
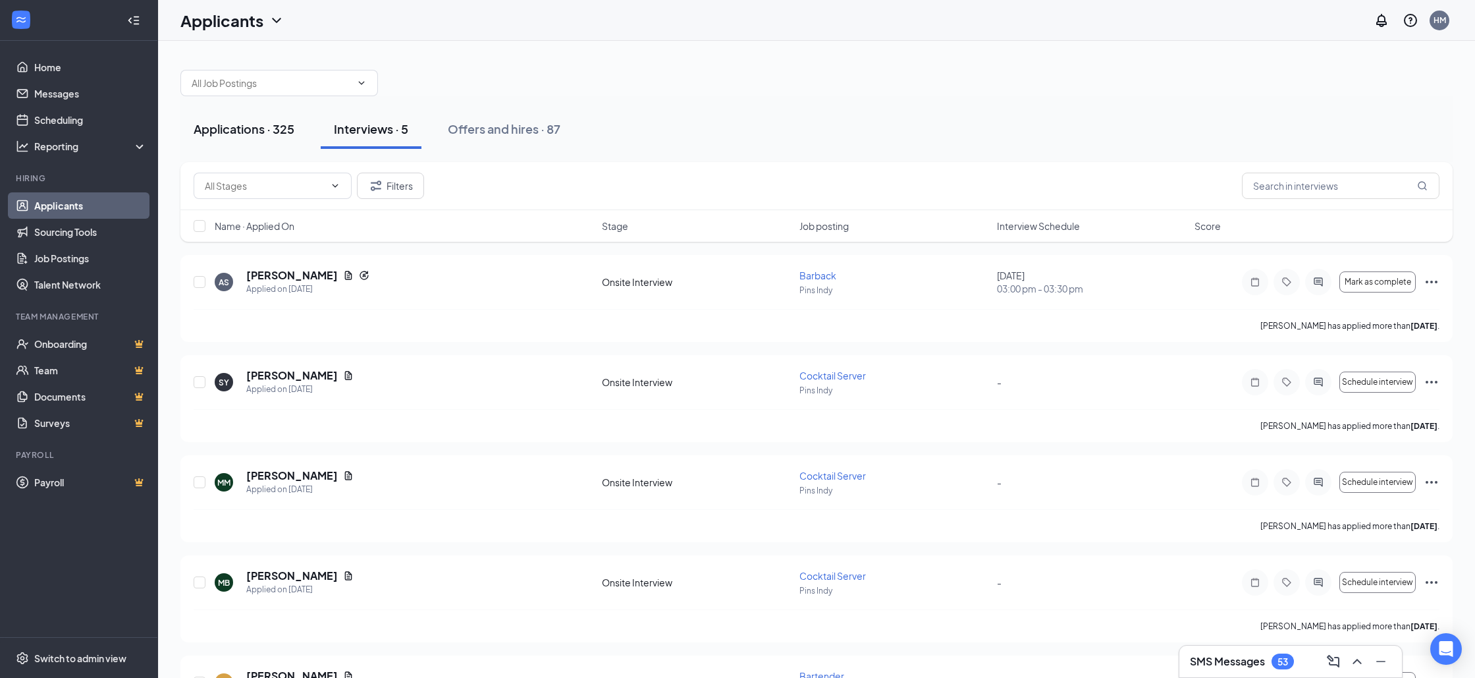
click at [261, 126] on div "Applications · 325" at bounding box center [244, 129] width 101 height 16
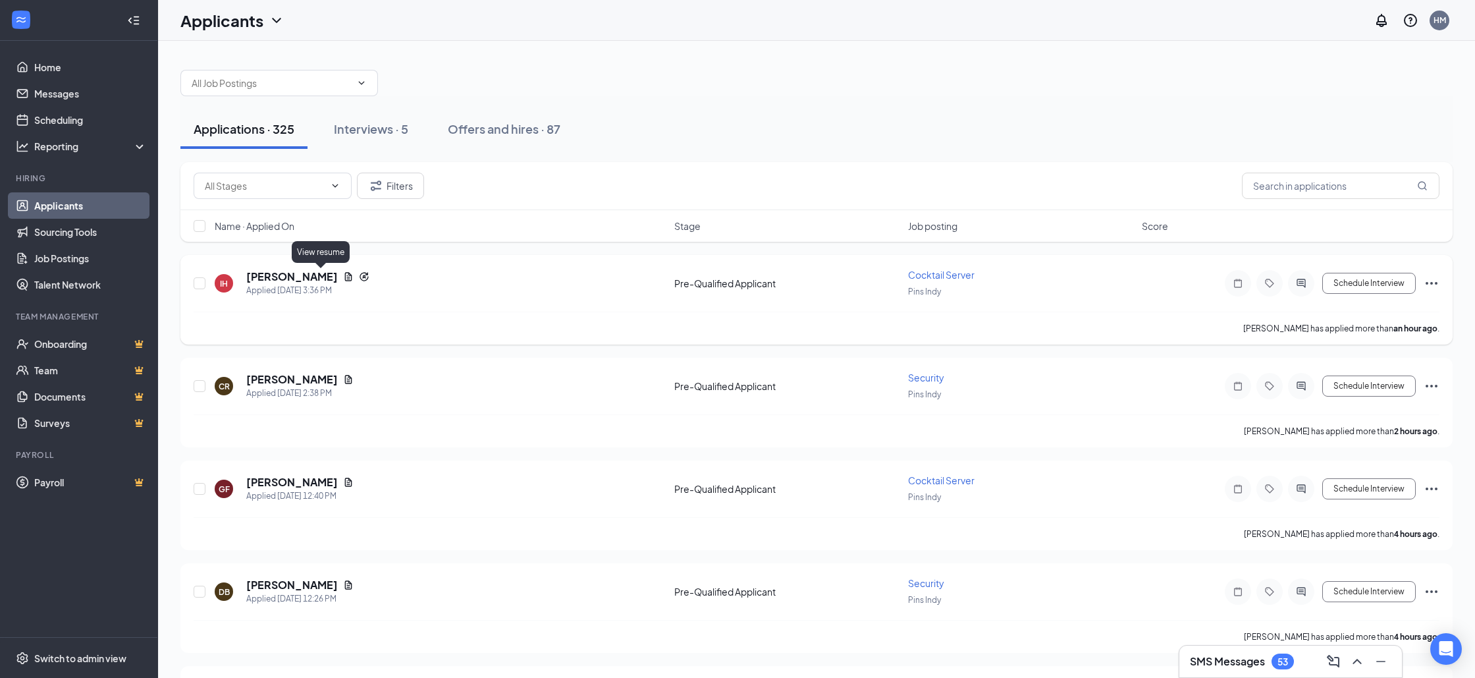
click at [345, 277] on icon "Document" at bounding box center [348, 276] width 7 height 9
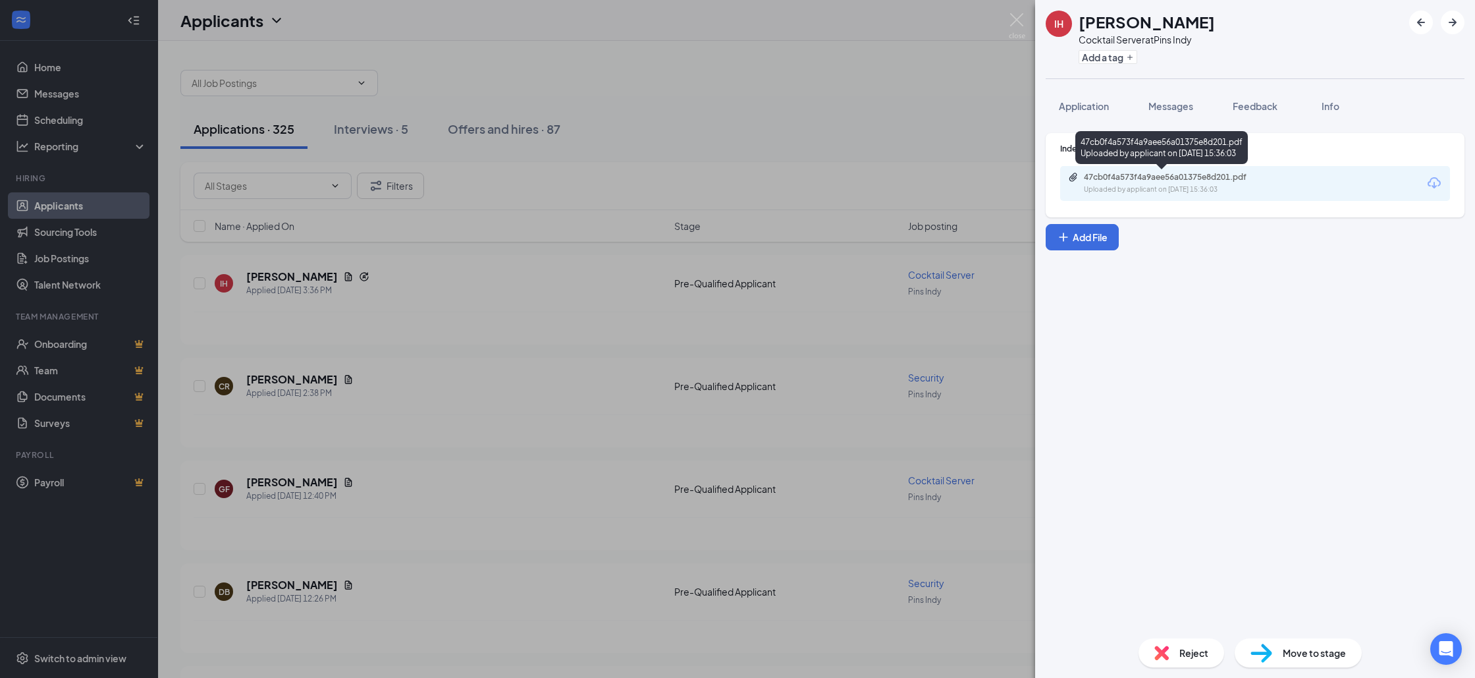
click at [1145, 180] on div "47cb0f4a573f4a9aee56a01375e8d201.pdf" at bounding box center [1176, 177] width 184 height 11
